Goal: Task Accomplishment & Management: Manage account settings

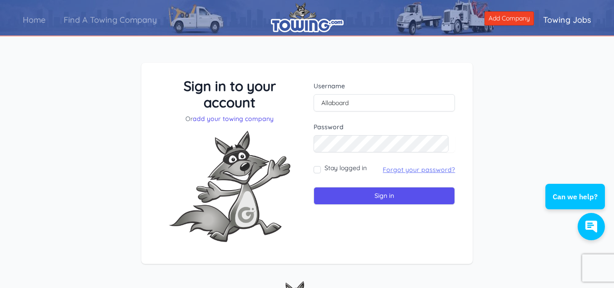
click at [401, 172] on link "Forgot your password?" at bounding box center [419, 169] width 72 height 8
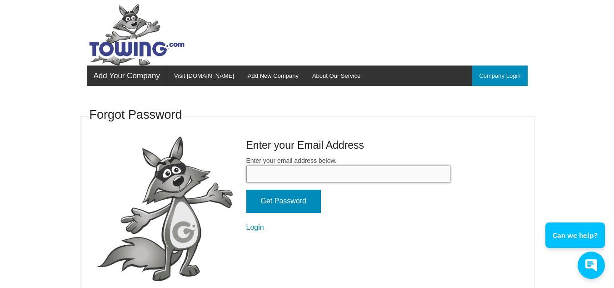
click at [306, 172] on input "Enter your email address below." at bounding box center [348, 173] width 204 height 17
type input "mynextdeal@aol.com"
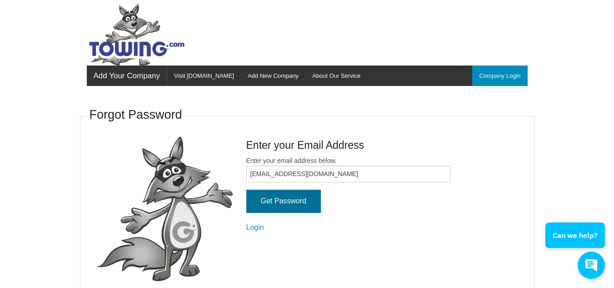
click at [286, 204] on input "Get Password" at bounding box center [283, 201] width 75 height 23
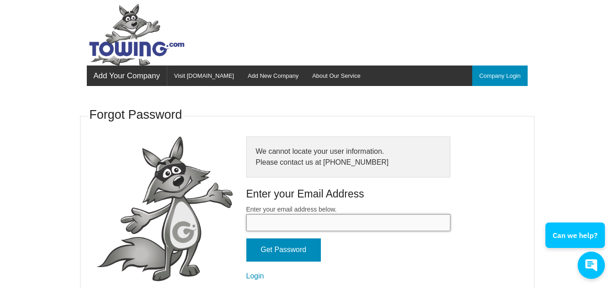
click at [272, 223] on input "Enter your email address below." at bounding box center [348, 222] width 204 height 17
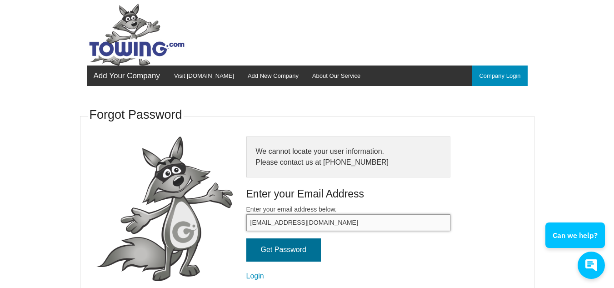
type input "[EMAIL_ADDRESS][DOMAIN_NAME]"
click at [281, 254] on input "Get Password" at bounding box center [283, 249] width 75 height 23
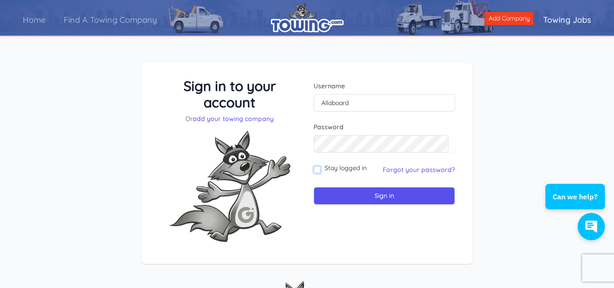
click at [319, 170] on input "Stay logged in" at bounding box center [317, 169] width 7 height 7
checkbox input "true"
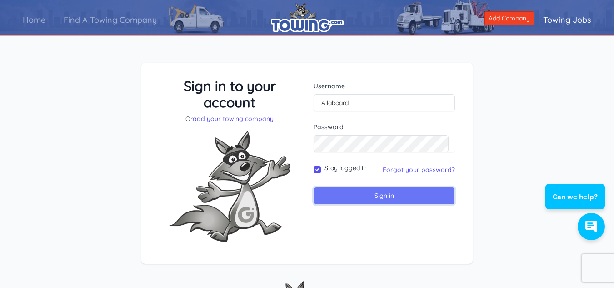
click at [374, 200] on input "Sign in" at bounding box center [384, 196] width 141 height 18
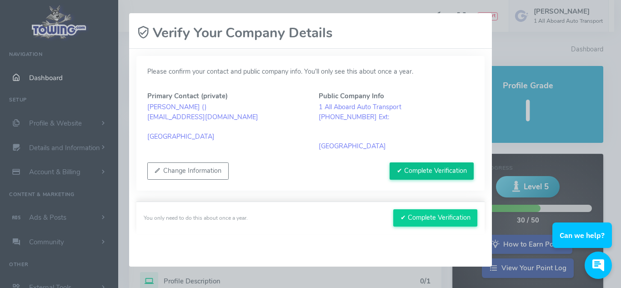
click at [410, 170] on button "✔ Complete Verification" at bounding box center [431, 170] width 84 height 17
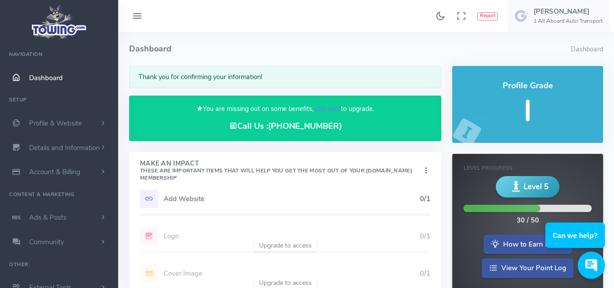
click at [180, 198] on h5 "Add Website" at bounding box center [292, 198] width 256 height 7
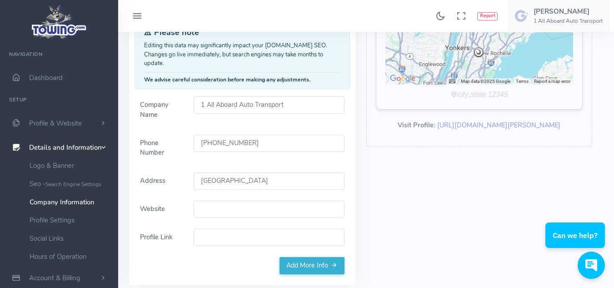
scroll to position [138, 0]
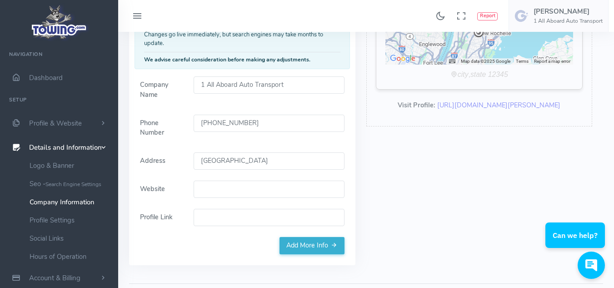
click at [225, 180] on input "Website" at bounding box center [269, 188] width 150 height 17
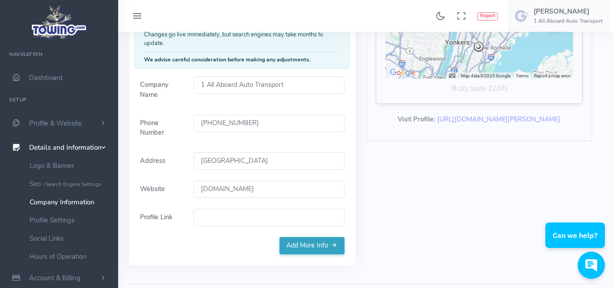
type input "www.allaboardtransport.com"
click at [304, 237] on link "Add More Info" at bounding box center [311, 245] width 65 height 17
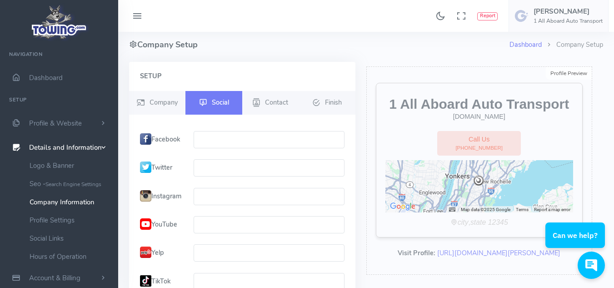
scroll to position [0, 0]
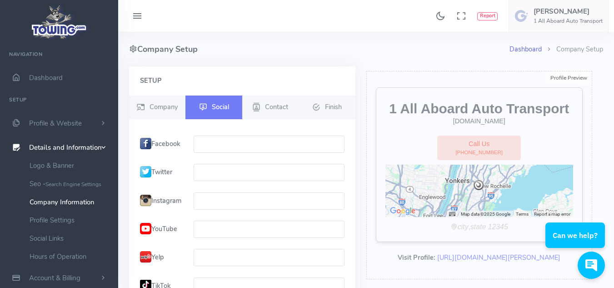
click at [525, 45] on link "Dashboard" at bounding box center [525, 49] width 32 height 9
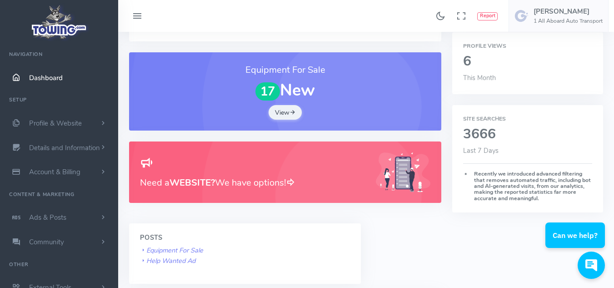
scroll to position [272, 0]
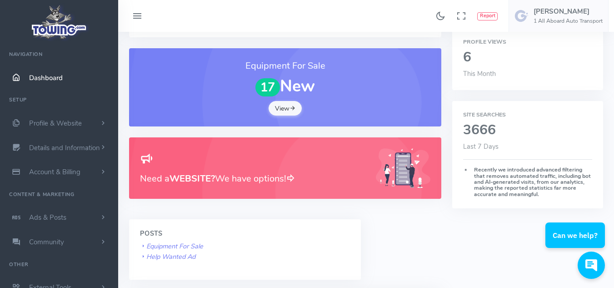
click at [279, 106] on link "View" at bounding box center [286, 108] width 34 height 15
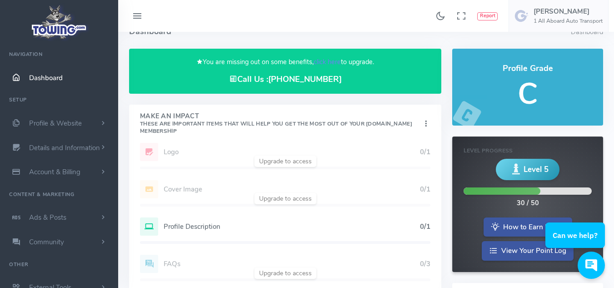
scroll to position [0, 0]
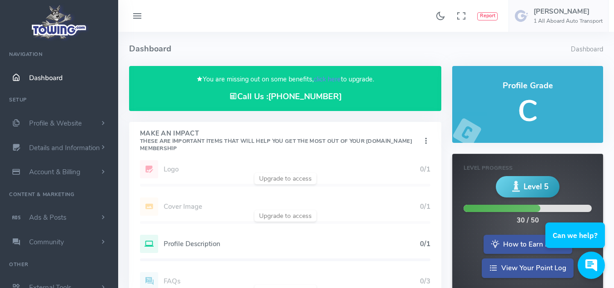
click at [53, 32] on img at bounding box center [59, 22] width 61 height 39
